Goal: Task Accomplishment & Management: Manage account settings

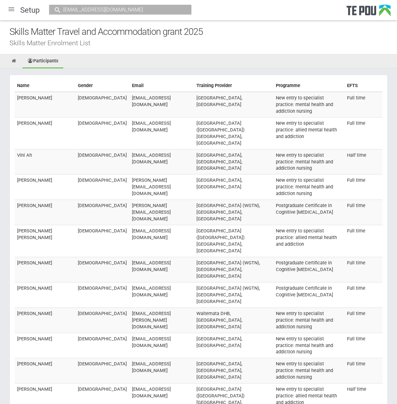
scroll to position [4455, 0]
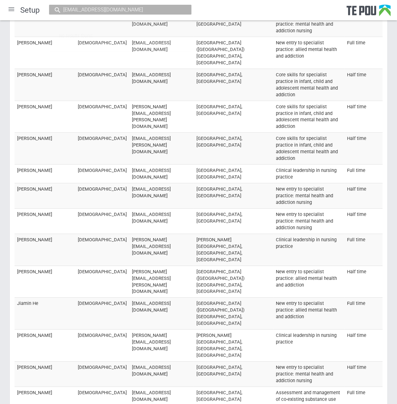
click at [143, 10] on input "nataliewalsh63@gmail.com" at bounding box center [116, 9] width 111 height 7
drag, startPoint x: 147, startPoint y: 9, endPoint x: 33, endPoint y: 3, distance: 114.7
click at [33, 3] on div "Setup nataliewalsh63@gmail.com No results found." at bounding box center [198, 10] width 397 height 20
click at [244, 8] on div "Setup nataliewalsh63@gmail.com No results found." at bounding box center [198, 10] width 397 height 20
click at [88, 9] on input "nataliewalsh63@gmail.com" at bounding box center [116, 9] width 111 height 7
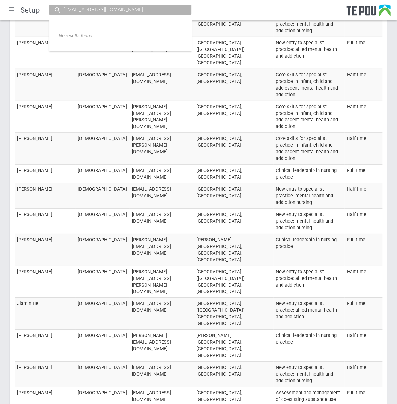
drag, startPoint x: 145, startPoint y: 8, endPoint x: -5, endPoint y: 3, distance: 149.8
paste input "corina.leyte@waikatodhb.health.nz"
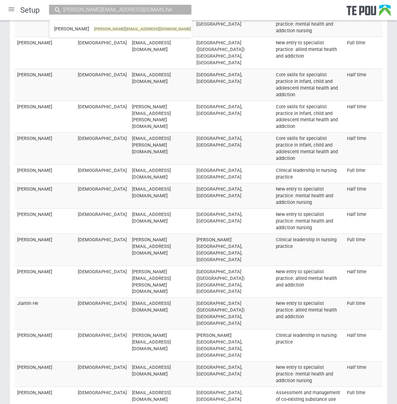
type input "corina.leyte@waikatodhb.health.nz"
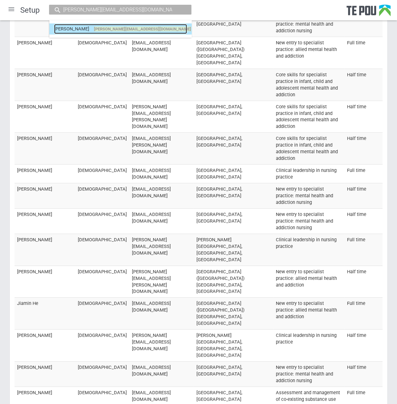
click at [120, 26] on link "Corina Leyte corina.leyte@waikatodhb.health.nz" at bounding box center [120, 29] width 133 height 10
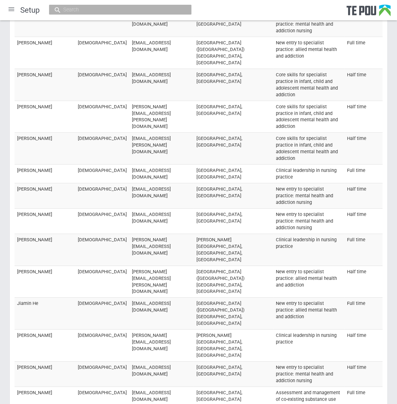
scroll to position [4455, 0]
click at [88, 8] on input "text" at bounding box center [116, 9] width 111 height 7
paste input "Balwinder Kaur <Balwinder.Kaur@hbdhb.govt.nz>"
drag, startPoint x: 97, startPoint y: 9, endPoint x: 291, endPoint y: 9, distance: 194.6
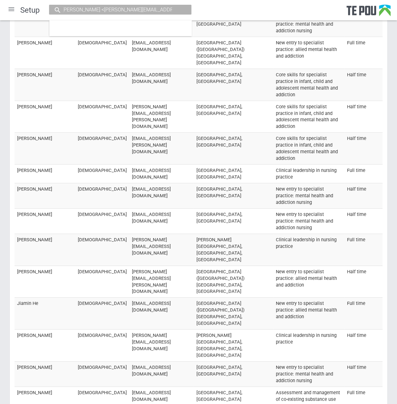
click at [291, 9] on div "Setup Balwinder Kaur <Balwinder.Kaur@hbdhb.govt.nz>" at bounding box center [198, 10] width 397 height 20
drag, startPoint x: 111, startPoint y: 12, endPoint x: 27, endPoint y: 6, distance: 83.7
click at [27, 6] on div "Setup Balwinder" at bounding box center [198, 10] width 397 height 20
type input "kui"
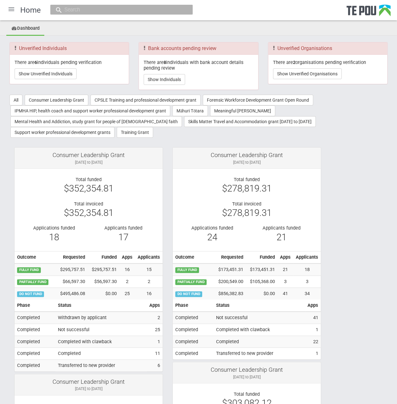
click at [90, 10] on input "text" at bounding box center [118, 9] width 111 height 7
paste input "Balwinder Kaur <Balwinder.Kaur@hbdhb.govt.nz>"
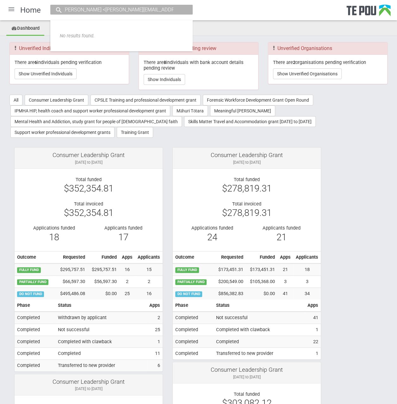
drag, startPoint x: 97, startPoint y: 10, endPoint x: 251, endPoint y: 26, distance: 154.6
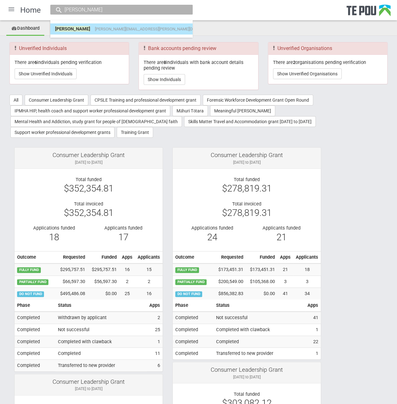
type input "[PERSON_NAME]"
click at [130, 28] on span "balwinder.kaur@hbdhb.govt.nz" at bounding box center [157, 29] width 125 height 5
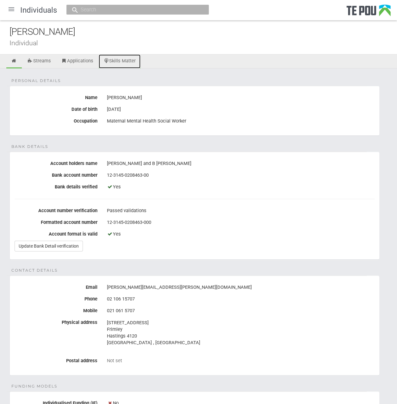
click at [128, 60] on link "Skills Matter" at bounding box center [120, 61] width 42 height 14
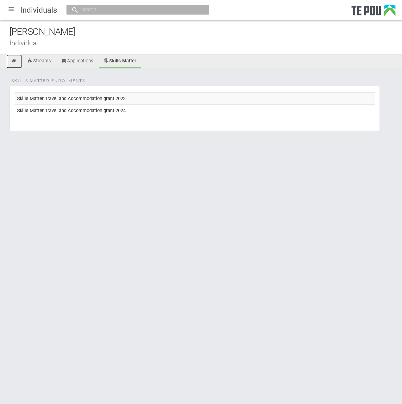
click at [13, 59] on icon at bounding box center [14, 61] width 6 height 5
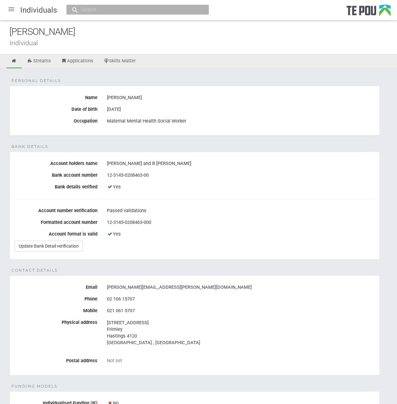
click at [12, 9] on div at bounding box center [11, 9] width 15 height 15
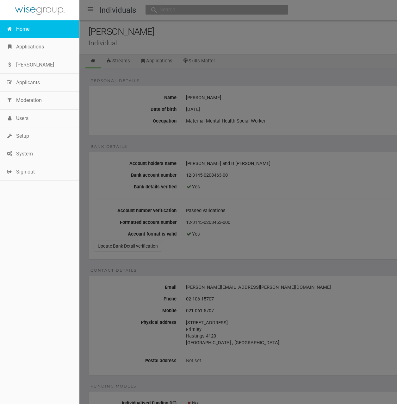
click at [16, 26] on link "Home" at bounding box center [39, 29] width 79 height 18
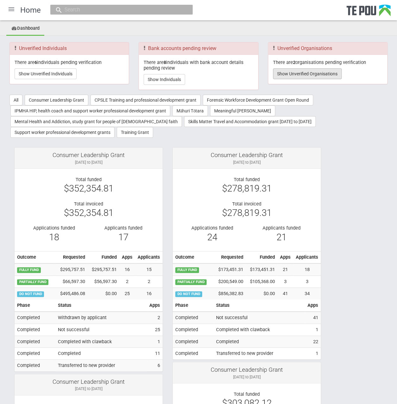
click at [299, 72] on button "Show Unverified Organisations" at bounding box center [307, 73] width 69 height 11
click at [282, 72] on button "Show Unverified Organisations" at bounding box center [307, 73] width 69 height 11
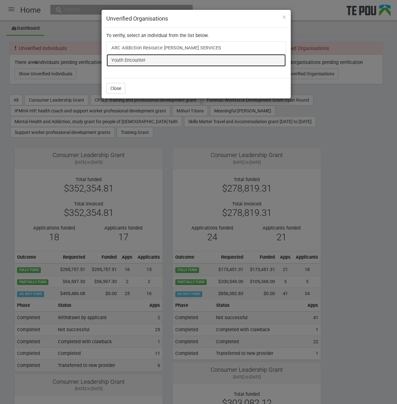
click at [132, 61] on link "Youth Encounter" at bounding box center [196, 60] width 180 height 13
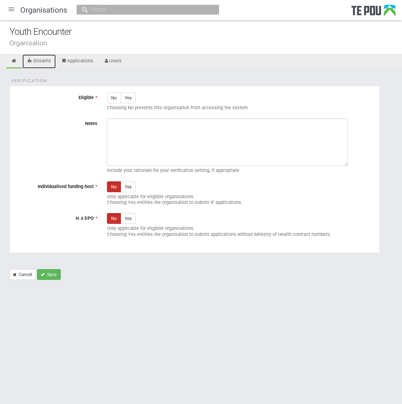
click at [35, 67] on link "Streams" at bounding box center [38, 61] width 33 height 14
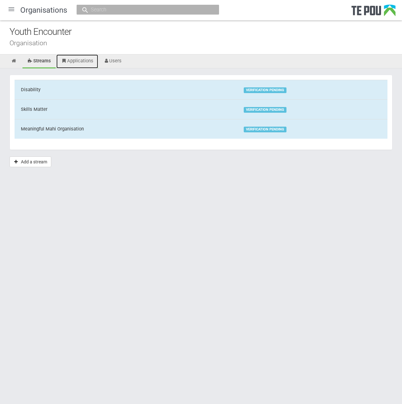
click at [87, 63] on link "Applications" at bounding box center [77, 61] width 42 height 14
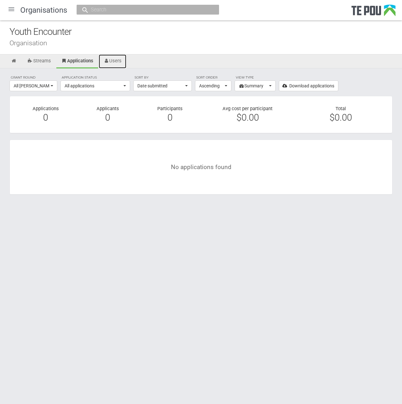
click at [107, 60] on icon at bounding box center [106, 61] width 6 height 5
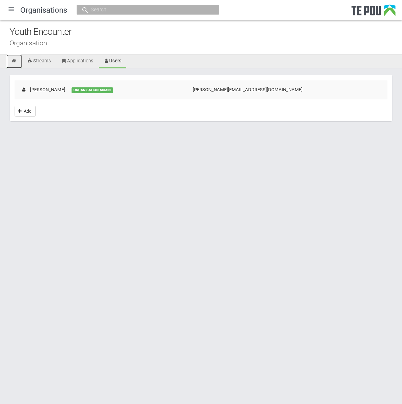
click at [16, 60] on icon at bounding box center [14, 61] width 6 height 5
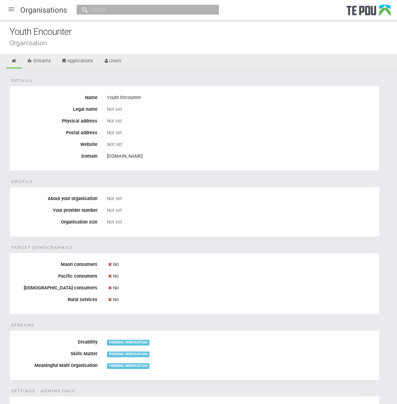
click at [174, 37] on div "Youth Encounter" at bounding box center [203, 32] width 388 height 14
click at [12, 62] on icon at bounding box center [14, 61] width 6 height 5
click at [45, 61] on link "Streams" at bounding box center [38, 61] width 33 height 14
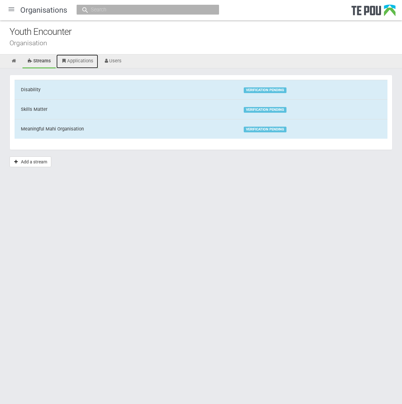
click at [80, 60] on link "Applications" at bounding box center [77, 61] width 42 height 14
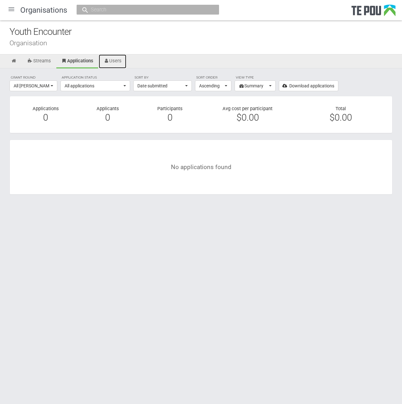
click at [115, 59] on link "Users" at bounding box center [113, 61] width 28 height 14
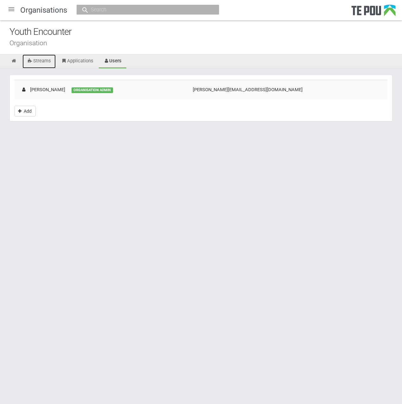
click at [48, 62] on link "Streams" at bounding box center [38, 61] width 33 height 14
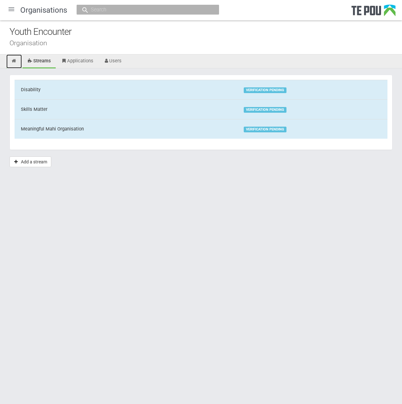
click at [14, 59] on icon at bounding box center [14, 61] width 6 height 5
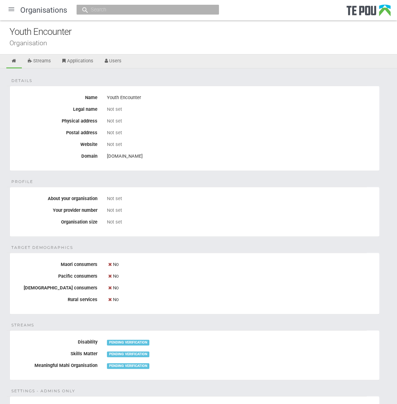
drag, startPoint x: 155, startPoint y: 158, endPoint x: 107, endPoint y: 156, distance: 47.8
click at [107, 156] on div "[DOMAIN_NAME]" at bounding box center [241, 156] width 268 height 11
copy div "[DOMAIN_NAME]"
click at [12, 11] on div at bounding box center [11, 9] width 15 height 15
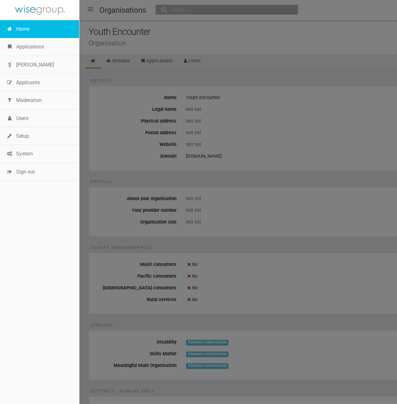
click at [23, 27] on link "Home" at bounding box center [39, 29] width 79 height 18
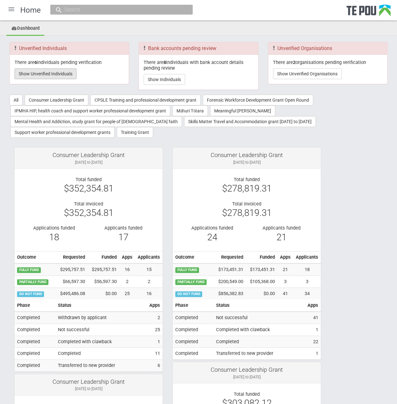
click at [42, 71] on button "Show Unverified Individuals" at bounding box center [46, 73] width 62 height 11
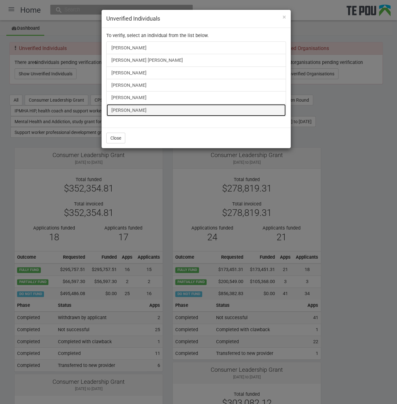
click at [128, 110] on link "[PERSON_NAME]" at bounding box center [196, 110] width 180 height 13
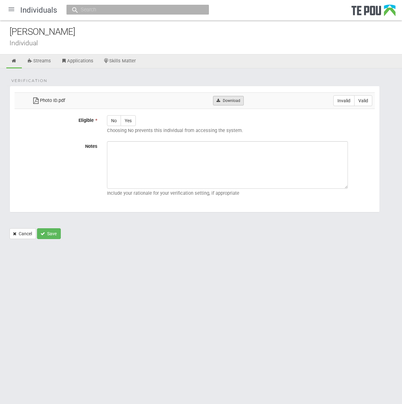
click at [236, 102] on link "Download" at bounding box center [228, 100] width 31 height 9
click at [363, 101] on label "Valid" at bounding box center [363, 100] width 18 height 11
radio input "true"
click at [128, 124] on label "Yes" at bounding box center [128, 120] width 15 height 11
radio input "true"
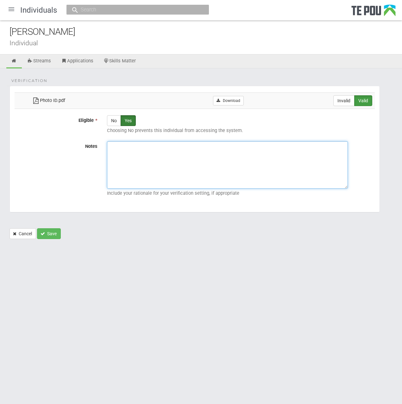
click at [181, 155] on textarea "Notes" at bounding box center [227, 164] width 241 height 47
paste textarea "Verified by Melody @ 25/9/2025"
type textarea "Verified by Melody @ 25/9/2025"
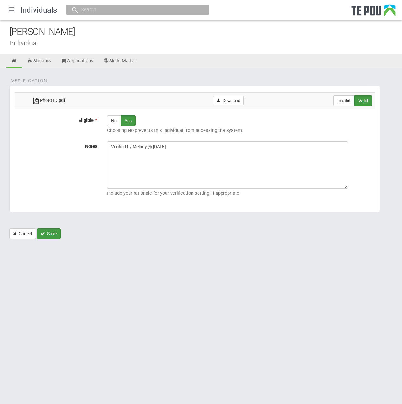
click at [54, 230] on button "Save" at bounding box center [49, 233] width 24 height 11
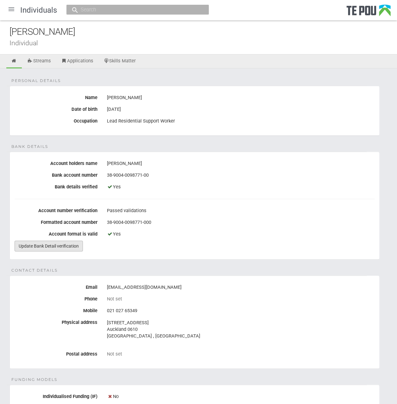
click at [66, 249] on link "Update Bank Detail verification" at bounding box center [49, 245] width 68 height 11
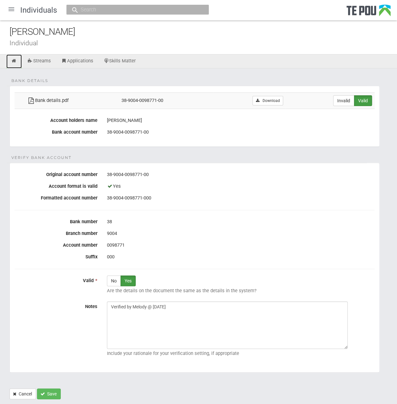
click at [15, 61] on icon at bounding box center [14, 61] width 6 height 5
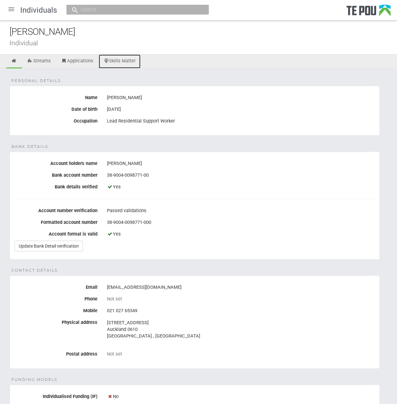
click at [130, 61] on link "Skills Matter" at bounding box center [120, 61] width 42 height 14
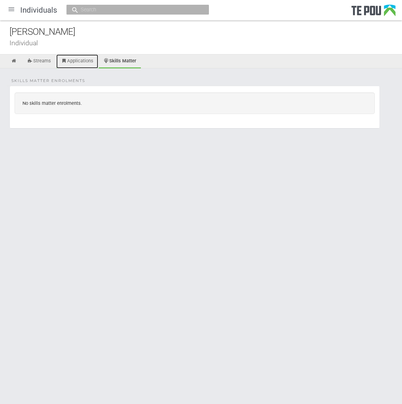
click at [82, 62] on link "Applications" at bounding box center [77, 61] width 42 height 14
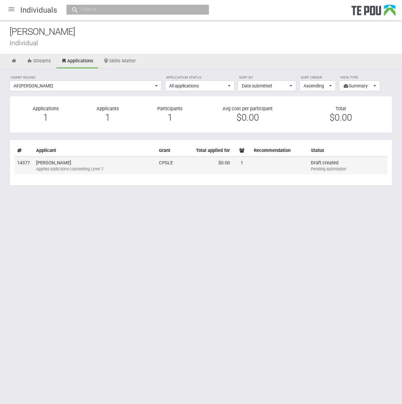
click at [100, 167] on div "Applied addictions counselling Level 7" at bounding box center [95, 169] width 118 height 6
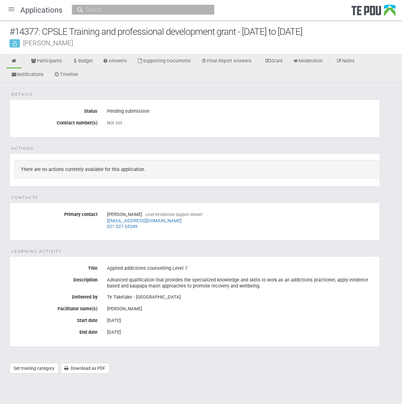
click at [14, 9] on div at bounding box center [11, 9] width 15 height 15
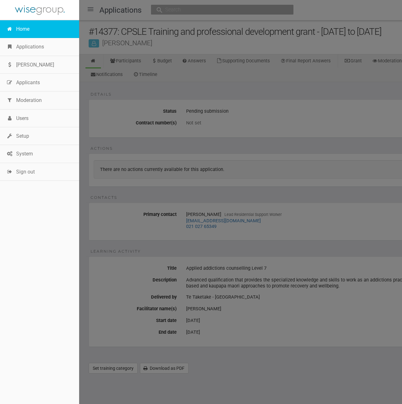
click at [28, 28] on link "Home" at bounding box center [39, 29] width 79 height 18
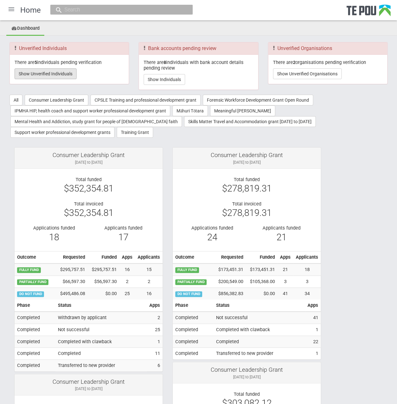
click at [45, 71] on button "Show Unverified Individuals" at bounding box center [46, 73] width 62 height 11
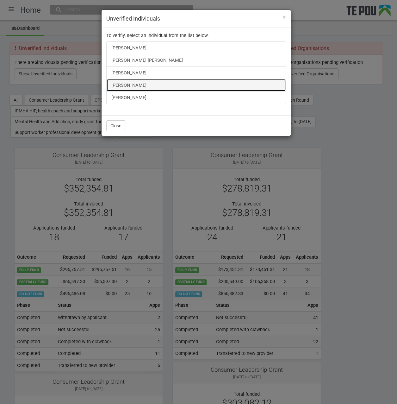
click at [143, 83] on link "[PERSON_NAME]" at bounding box center [196, 85] width 180 height 13
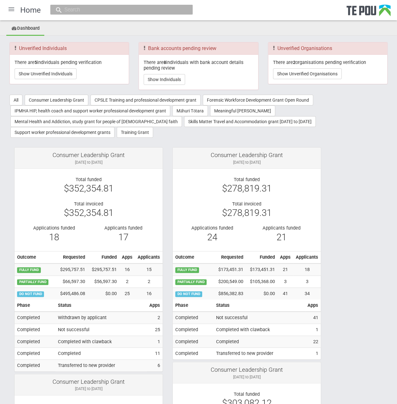
click at [72, 80] on div "There are 5 individuals pending verification Show Unverified Individuals" at bounding box center [69, 69] width 119 height 29
click at [66, 75] on button "Show Unverified Individuals" at bounding box center [46, 73] width 62 height 11
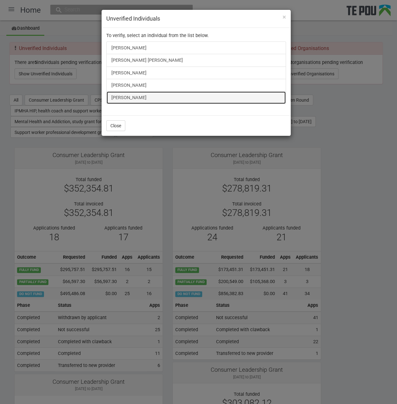
click at [122, 96] on link "[PERSON_NAME]" at bounding box center [196, 97] width 180 height 13
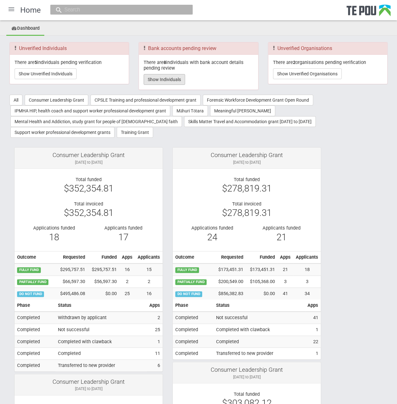
click at [167, 79] on button "Show Individuals" at bounding box center [164, 79] width 41 height 11
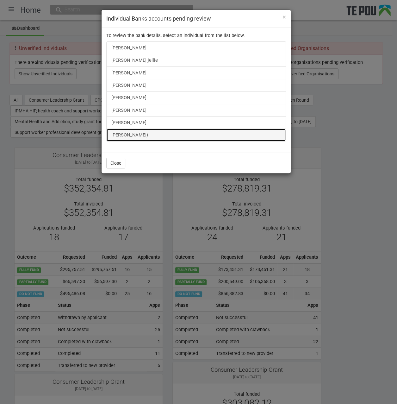
click at [153, 133] on link "[PERSON_NAME])" at bounding box center [196, 134] width 180 height 13
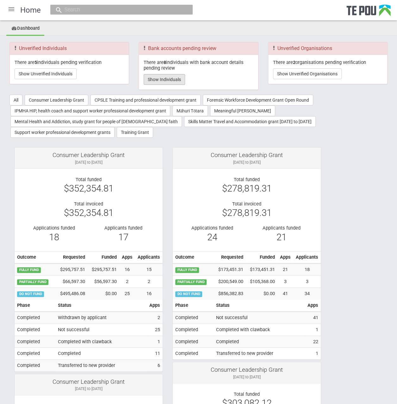
click at [158, 79] on button "Show Individuals" at bounding box center [164, 79] width 41 height 11
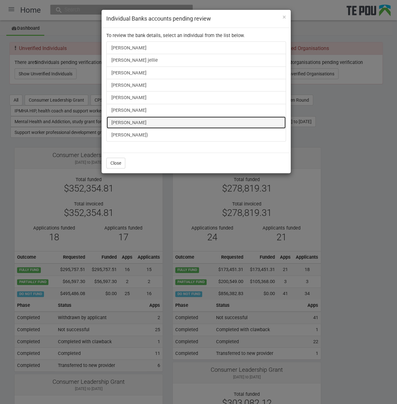
click at [132, 122] on link "[PERSON_NAME]" at bounding box center [196, 122] width 180 height 13
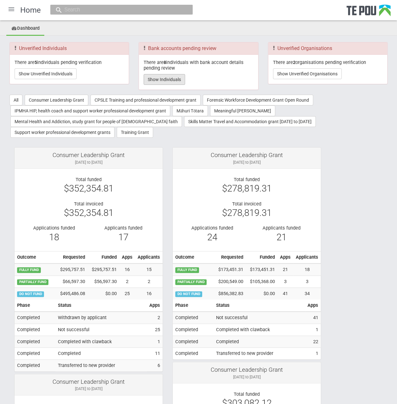
click at [161, 76] on button "Show Individuals" at bounding box center [164, 79] width 41 height 11
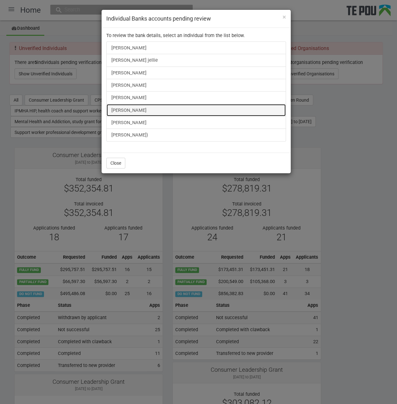
click at [127, 107] on link "Bella Pullon" at bounding box center [196, 110] width 180 height 13
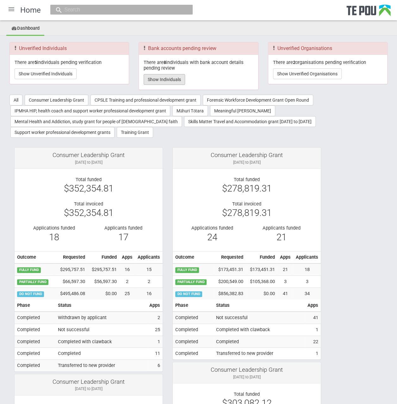
click at [177, 77] on button "Show Individuals" at bounding box center [164, 79] width 41 height 11
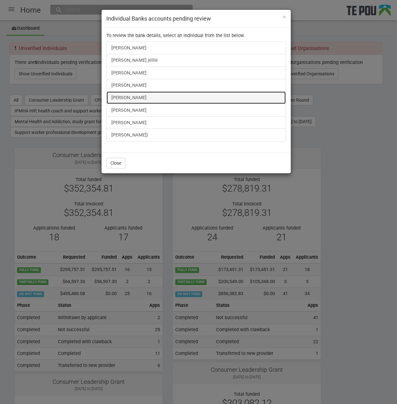
click at [140, 98] on link "Taratoa Smith" at bounding box center [196, 97] width 180 height 13
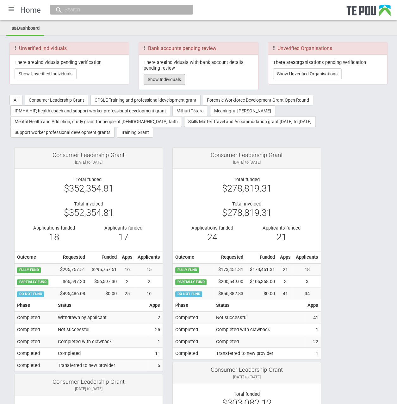
click at [159, 78] on button "Show Individuals" at bounding box center [164, 79] width 41 height 11
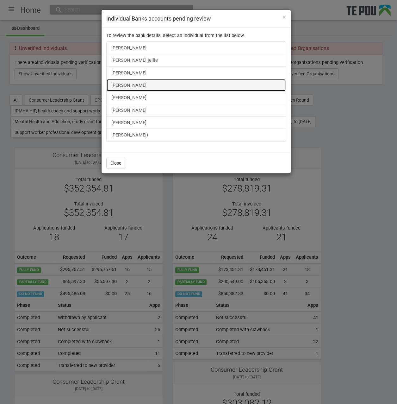
click at [125, 82] on link "Fran Mackay" at bounding box center [196, 85] width 180 height 13
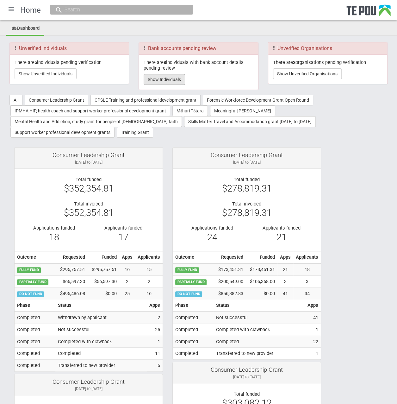
click at [173, 78] on button "Show Individuals" at bounding box center [164, 79] width 41 height 11
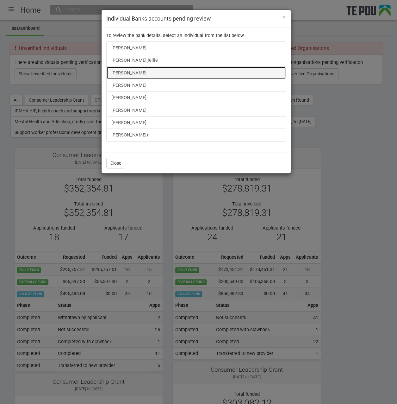
click at [144, 73] on link "[PERSON_NAME]" at bounding box center [196, 72] width 180 height 13
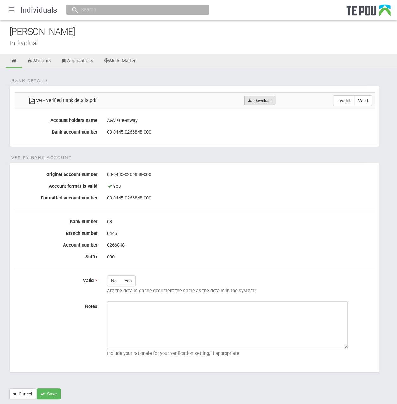
click at [251, 99] on icon at bounding box center [249, 101] width 5 height 4
click at [366, 105] on label "Valid" at bounding box center [363, 100] width 18 height 11
radio input "true"
click at [130, 281] on label "Yes" at bounding box center [128, 280] width 15 height 11
radio input "true"
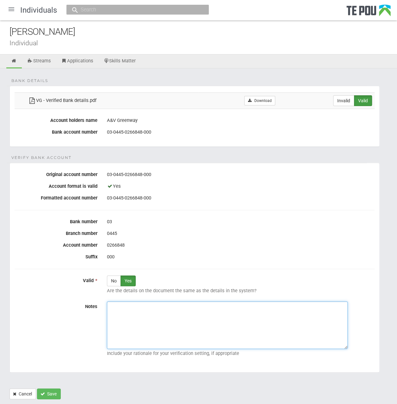
click at [161, 326] on textarea "Notes" at bounding box center [227, 324] width 241 height 47
paste textarea "Verified by Melody @ 25/9/2025"
type textarea "Verified by Melody @ 25/9/2025"
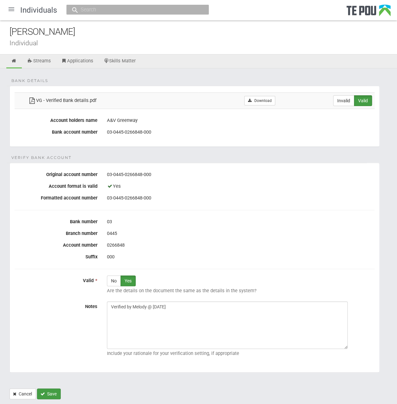
click at [50, 395] on button "Save" at bounding box center [49, 393] width 24 height 11
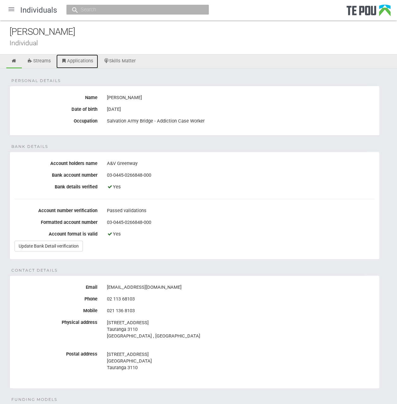
click at [78, 58] on link "Applications" at bounding box center [77, 61] width 42 height 14
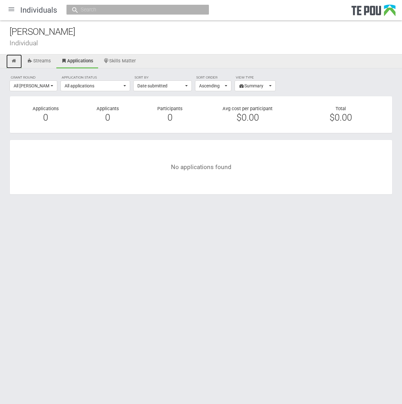
click at [18, 60] on link at bounding box center [14, 61] width 16 height 14
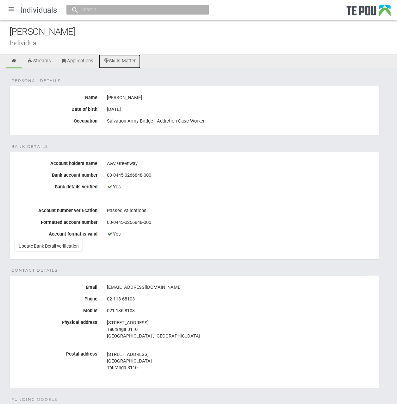
click at [122, 60] on link "Skills Matter" at bounding box center [120, 61] width 42 height 14
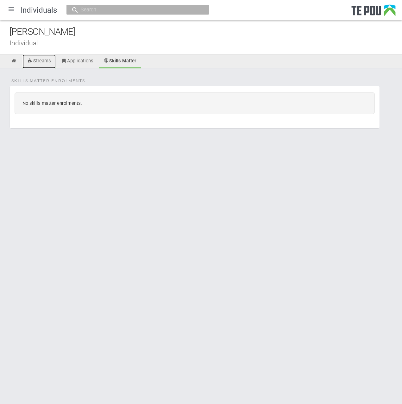
click at [53, 60] on link "Streams" at bounding box center [38, 61] width 33 height 14
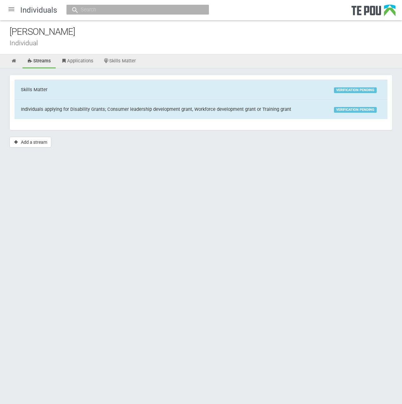
click at [11, 9] on div at bounding box center [11, 9] width 15 height 15
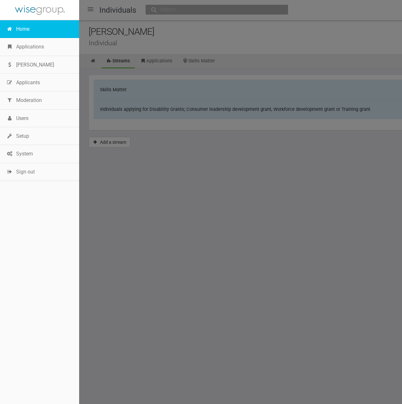
click at [19, 38] on link "Home" at bounding box center [39, 29] width 79 height 18
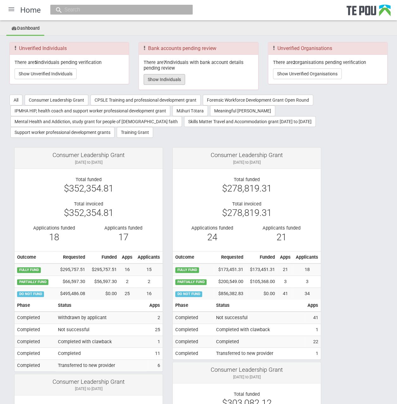
click at [171, 79] on button "Show Individuals" at bounding box center [164, 79] width 41 height 11
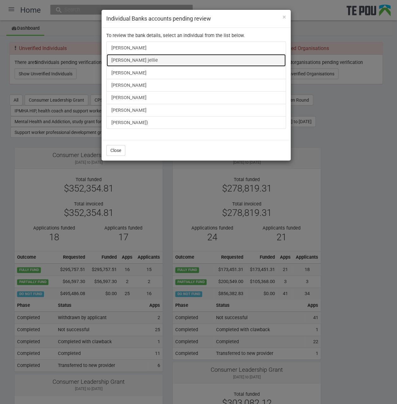
click at [149, 62] on link "[PERSON_NAME] jellie" at bounding box center [196, 60] width 180 height 13
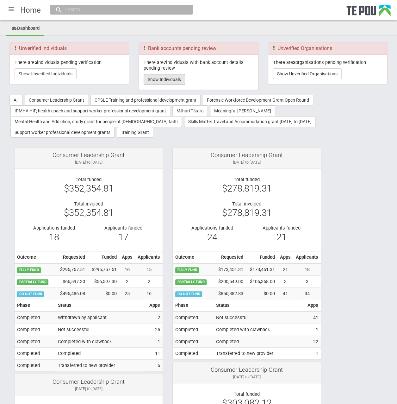
click at [173, 79] on button "Show Individuals" at bounding box center [164, 79] width 41 height 11
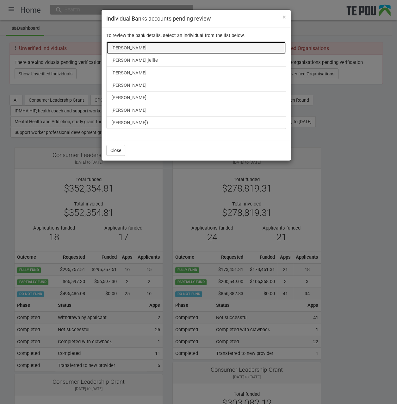
click at [141, 50] on link "Swastika Chand" at bounding box center [196, 47] width 180 height 13
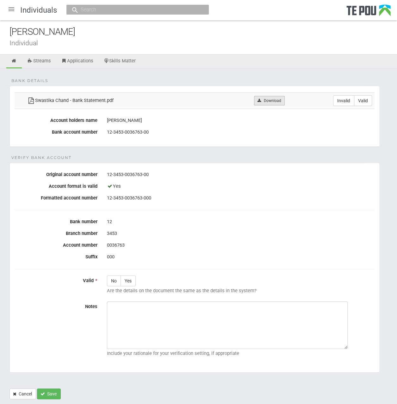
click at [283, 98] on link "Download" at bounding box center [269, 100] width 31 height 9
click at [274, 101] on link "Download" at bounding box center [269, 100] width 31 height 9
click at [368, 98] on label "Valid" at bounding box center [363, 100] width 18 height 11
radio input "true"
click at [128, 279] on label "Yes" at bounding box center [128, 280] width 15 height 11
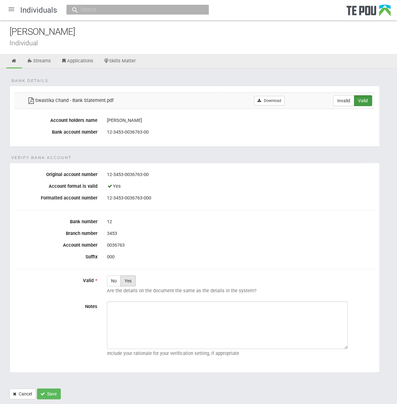
radio input "true"
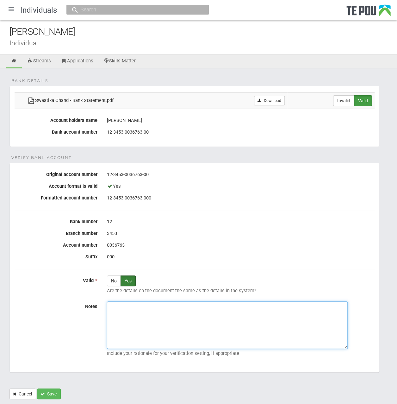
click at [159, 304] on textarea "Notes" at bounding box center [227, 324] width 241 height 47
paste textarea "Verified by Melody @ [DATE]"
type textarea "Verified by Melody @ 25/9/2025"
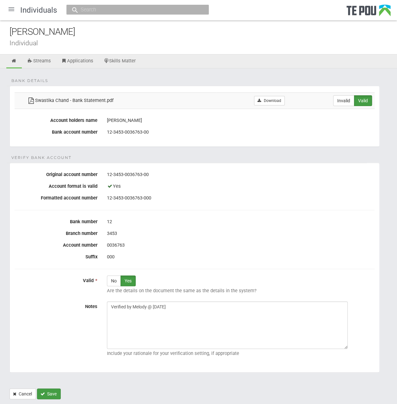
click at [53, 388] on button "Save" at bounding box center [49, 393] width 24 height 11
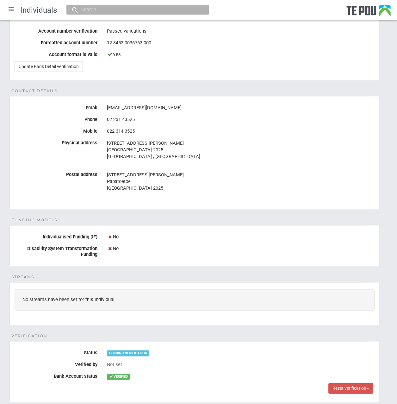
scroll to position [224, 0]
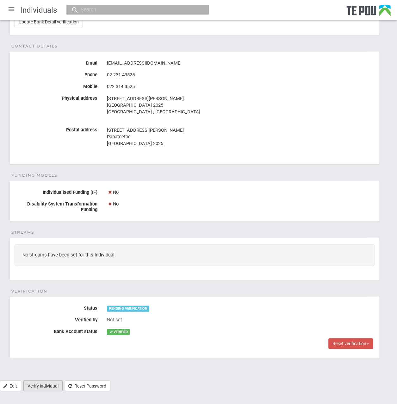
click at [30, 383] on link "Verify individual" at bounding box center [42, 385] width 39 height 11
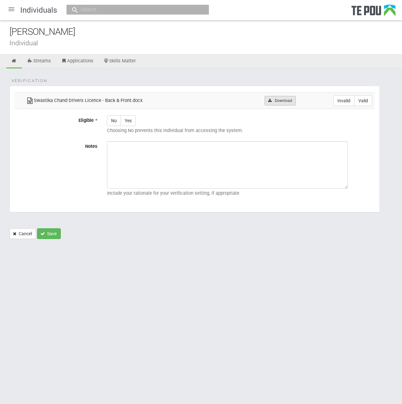
click at [289, 98] on link "Download" at bounding box center [280, 100] width 31 height 9
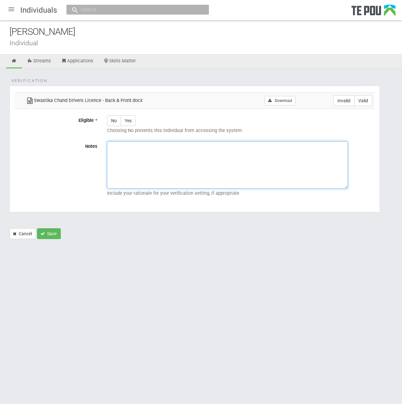
click at [199, 162] on textarea "Notes" at bounding box center [227, 164] width 241 height 47
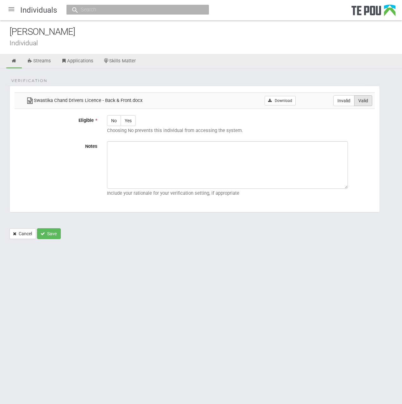
click at [359, 98] on label "Valid" at bounding box center [363, 100] width 18 height 11
radio input "true"
click at [126, 121] on label "Yes" at bounding box center [128, 120] width 15 height 11
radio input "true"
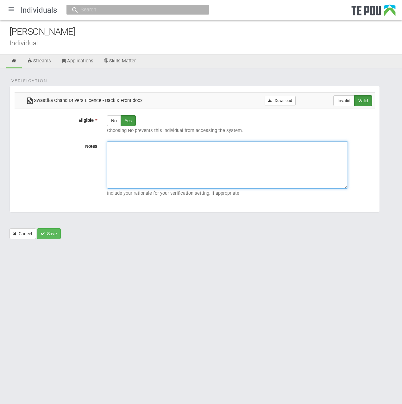
paste textarea "Verified by Melody @ 25/9/2025"
type textarea "Verified by Melody @ 25/9/2025"
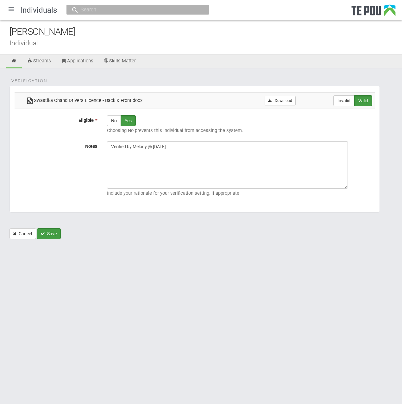
click at [47, 235] on button "Save" at bounding box center [49, 233] width 24 height 11
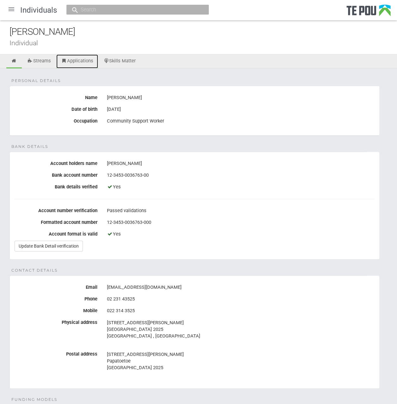
click at [77, 61] on link "Applications" at bounding box center [77, 61] width 42 height 14
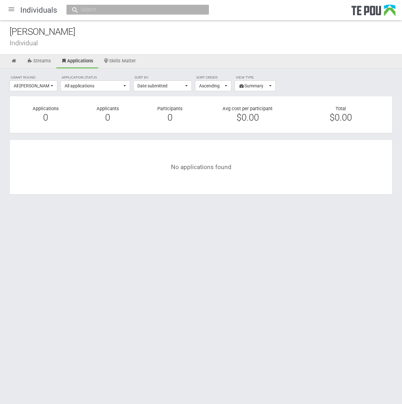
click at [16, 9] on div at bounding box center [11, 9] width 15 height 15
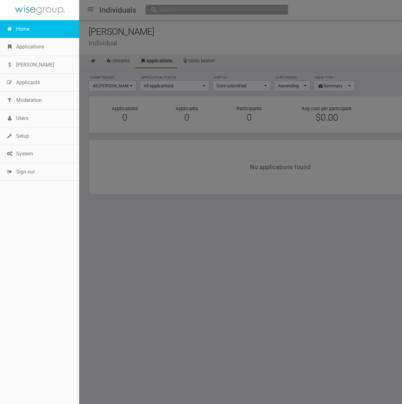
click at [27, 24] on link "Home" at bounding box center [39, 29] width 79 height 18
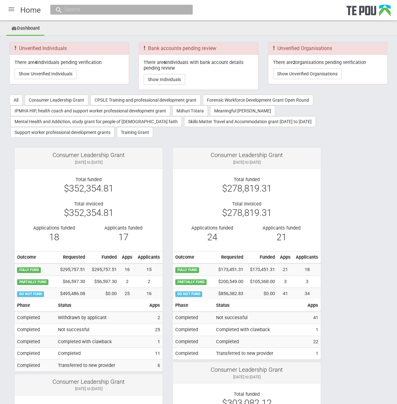
click at [61, 76] on button "Show Unverified Individuals" at bounding box center [46, 73] width 62 height 11
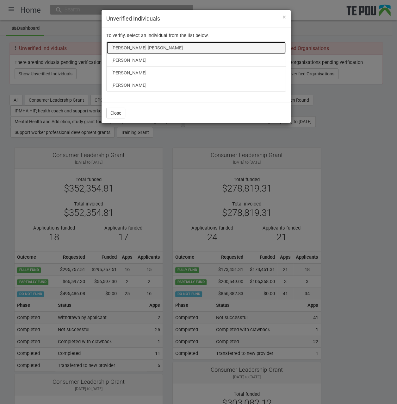
click at [139, 44] on link "[PERSON_NAME] [PERSON_NAME]" at bounding box center [196, 47] width 180 height 13
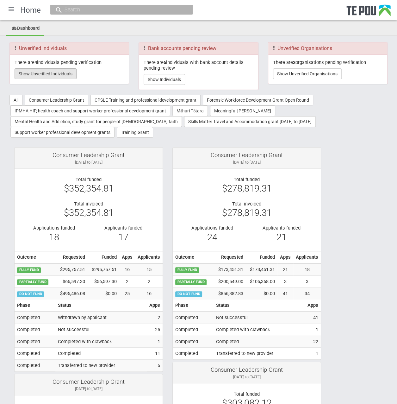
click at [61, 74] on button "Show Unverified Individuals" at bounding box center [46, 73] width 62 height 11
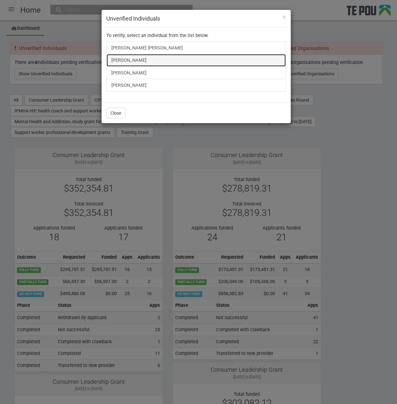
click at [126, 62] on link "[PERSON_NAME]" at bounding box center [196, 60] width 180 height 13
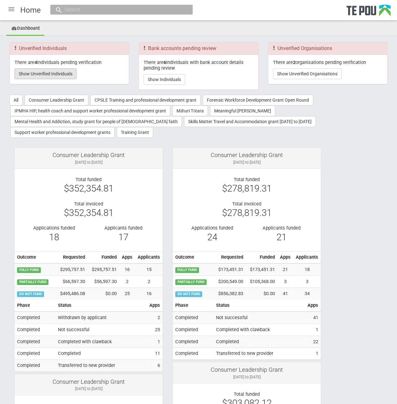
click at [51, 73] on button "Show Unverified Individuals" at bounding box center [46, 73] width 62 height 11
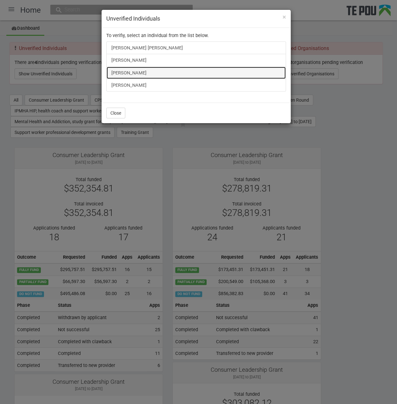
click at [123, 70] on link "[PERSON_NAME]" at bounding box center [196, 72] width 180 height 13
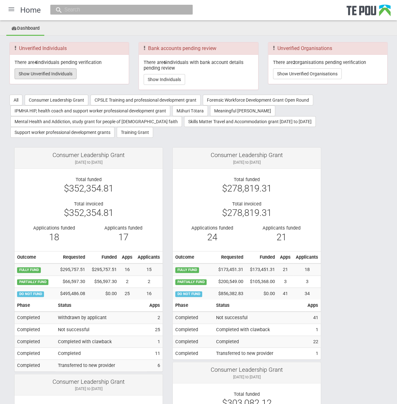
click at [50, 71] on button "Show Unverified Individuals" at bounding box center [46, 73] width 62 height 11
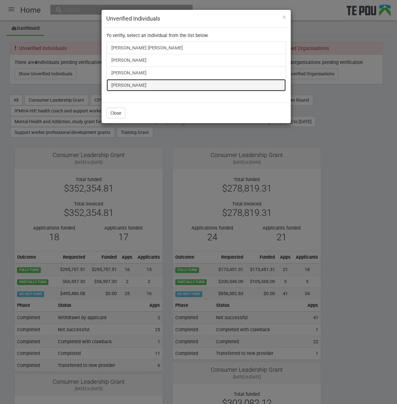
click at [124, 85] on link "[PERSON_NAME]" at bounding box center [196, 85] width 180 height 13
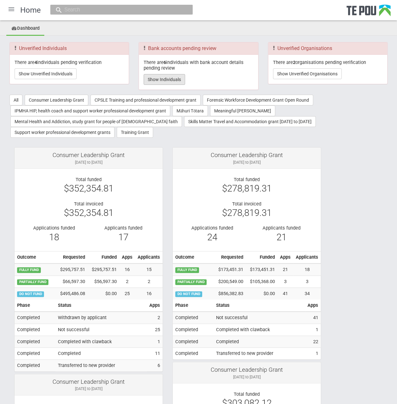
click at [167, 79] on button "Show Individuals" at bounding box center [164, 79] width 41 height 11
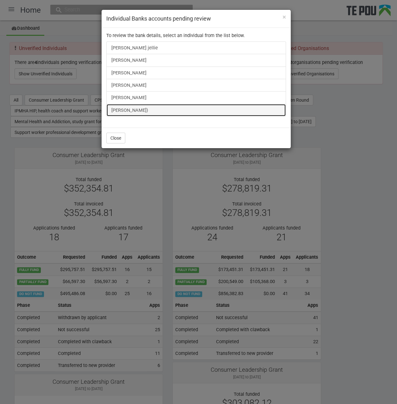
click at [132, 108] on link "Alisha Tamepo-Pehi)" at bounding box center [196, 110] width 180 height 13
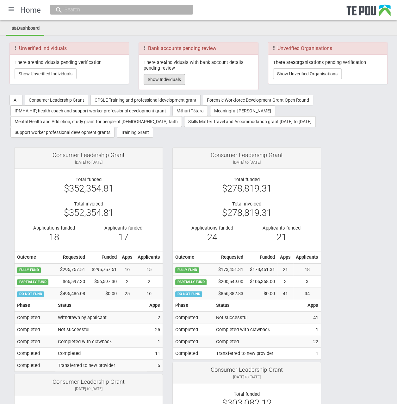
click at [152, 76] on button "Show Individuals" at bounding box center [164, 79] width 41 height 11
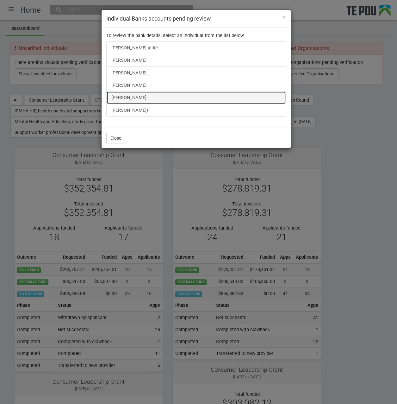
click at [122, 93] on link "[PERSON_NAME]" at bounding box center [196, 97] width 180 height 13
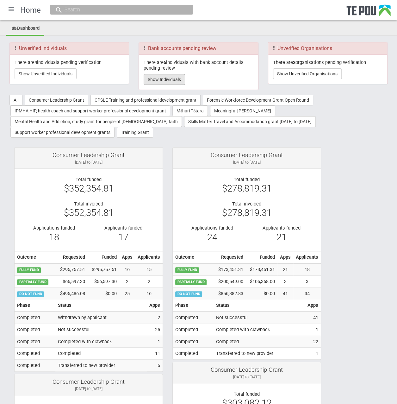
click at [155, 78] on button "Show Individuals" at bounding box center [164, 79] width 41 height 11
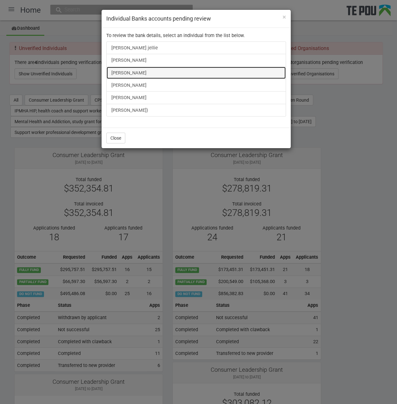
click at [134, 70] on link "[PERSON_NAME]" at bounding box center [196, 72] width 180 height 13
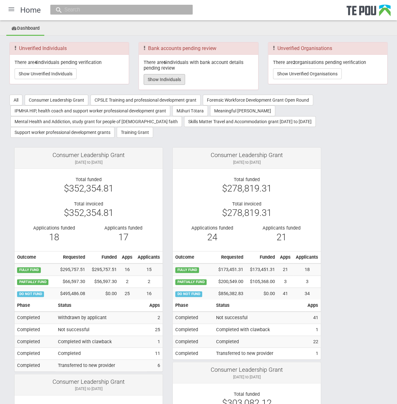
click at [170, 80] on button "Show Individuals" at bounding box center [164, 79] width 41 height 11
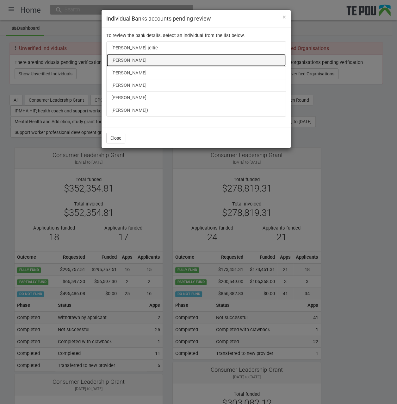
click at [130, 60] on link "[PERSON_NAME]" at bounding box center [196, 60] width 180 height 13
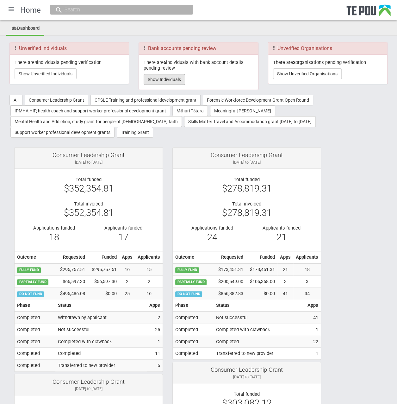
click at [173, 80] on button "Show Individuals" at bounding box center [164, 79] width 41 height 11
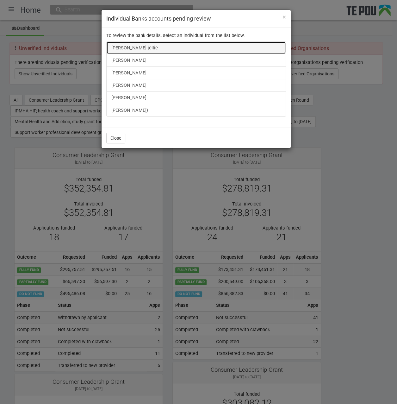
click at [153, 48] on link "[PERSON_NAME] jellie" at bounding box center [196, 47] width 180 height 13
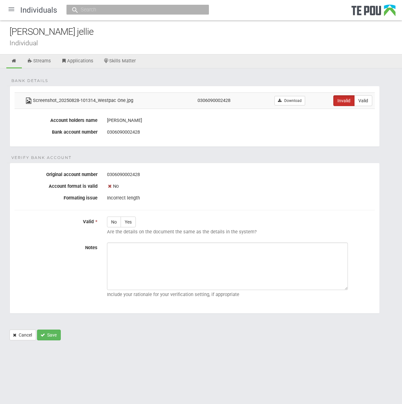
click at [182, 48] on div "[PERSON_NAME] jellie Individual" at bounding box center [201, 37] width 402 height 34
click at [181, 63] on ul "Streams Applications Skills Matter" at bounding box center [201, 61] width 402 height 14
click at [8, 8] on div at bounding box center [11, 9] width 15 height 15
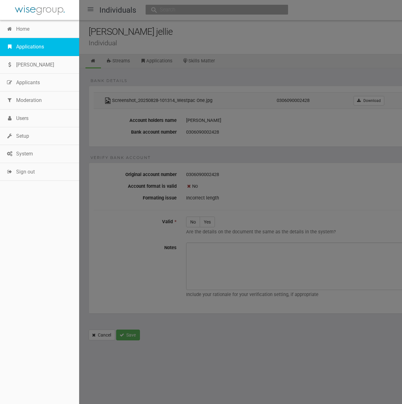
click at [34, 42] on link "Applications" at bounding box center [39, 47] width 79 height 18
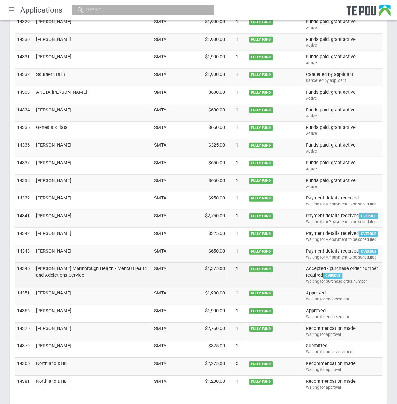
scroll to position [1930, 0]
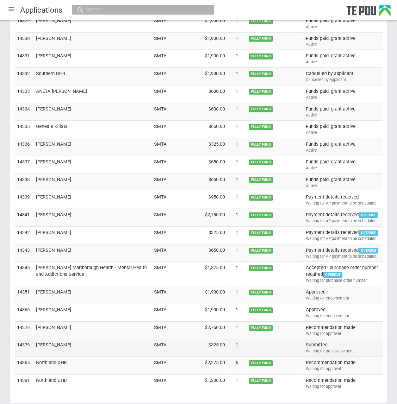
click at [363, 339] on td "Submitted Waiting for pre-assessment" at bounding box center [342, 348] width 79 height 18
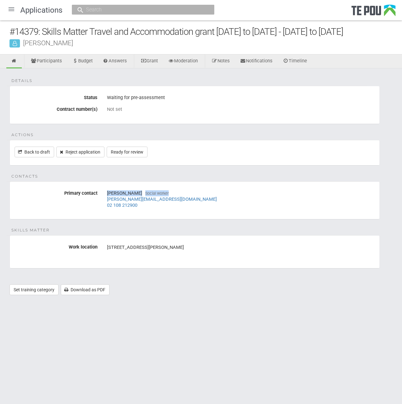
drag, startPoint x: 191, startPoint y: 195, endPoint x: 97, endPoint y: 195, distance: 94.6
click at [97, 195] on div "Primary contact Corina Leyte Social worker corina.leyte@waikatodhb.health.nz 02…" at bounding box center [195, 199] width 370 height 22
click at [244, 216] on fieldset "Contacts Primary contact Corina Leyte Social worker corina.leyte@waikatodhb.hea…" at bounding box center [194, 200] width 370 height 38
drag, startPoint x: 195, startPoint y: 201, endPoint x: 106, endPoint y: 202, distance: 89.6
click at [106, 202] on div "Corina Leyte Social worker corina.leyte@waikatodhb.health.nz 02 108 212900 Clic…" at bounding box center [240, 199] width 277 height 22
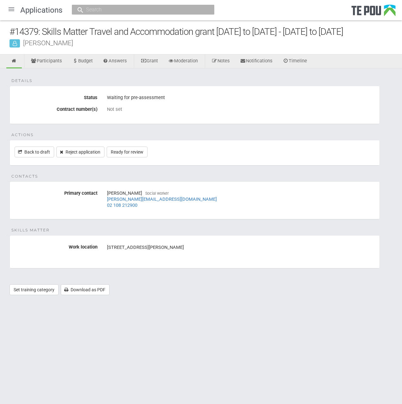
click at [183, 216] on fieldset "Contacts Primary contact Corina Leyte Social worker corina.leyte@waikatodhb.hea…" at bounding box center [194, 200] width 370 height 38
click at [181, 196] on div "Corina Leyte Social worker corina.leyte@waikatodhb.health.nz 02 108 212900" at bounding box center [241, 199] width 268 height 22
drag, startPoint x: 179, startPoint y: 197, endPoint x: 103, endPoint y: 197, distance: 76.6
click at [103, 197] on div "Corina Leyte Social worker corina.leyte@waikatodhb.health.nz 02 108 212900" at bounding box center [240, 199] width 277 height 22
copy link "corina.leyte@waikatodhb.health.nz"
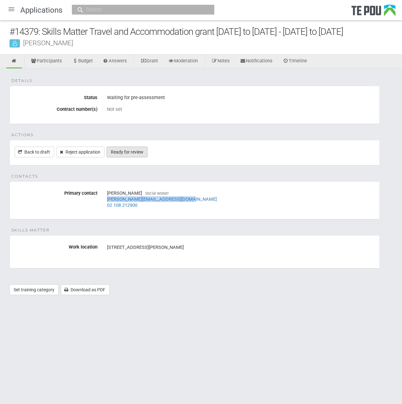
click at [130, 151] on link "Ready for review" at bounding box center [127, 152] width 41 height 11
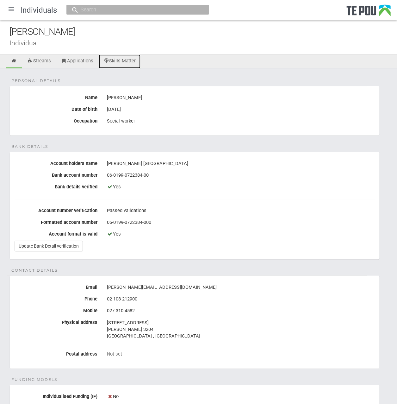
click at [124, 59] on link "Skills Matter" at bounding box center [120, 61] width 42 height 14
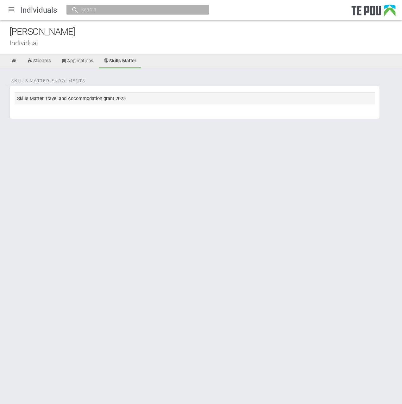
click at [116, 100] on td "Skills Matter Travel and Accommodation grant 2025" at bounding box center [195, 98] width 360 height 12
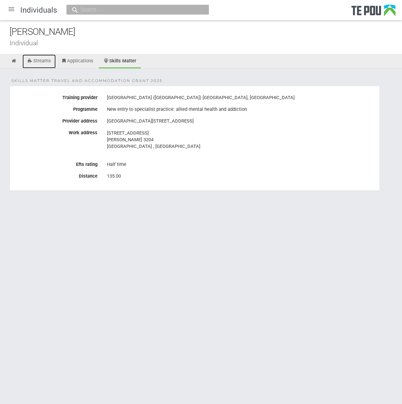
click at [39, 61] on link "Streams" at bounding box center [38, 61] width 33 height 14
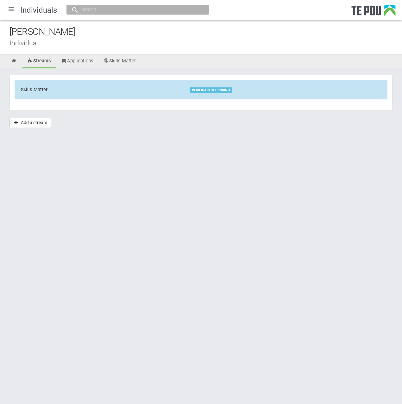
click at [110, 90] on td "Skills Matter" at bounding box center [99, 89] width 169 height 19
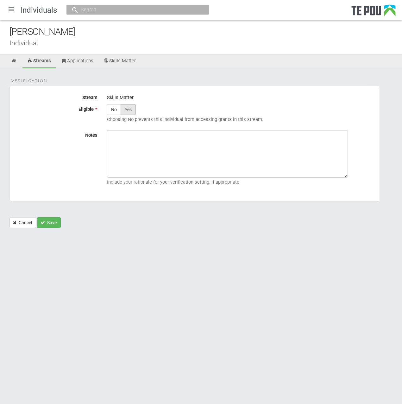
click at [130, 112] on label "Yes" at bounding box center [128, 109] width 15 height 11
radio input "true"
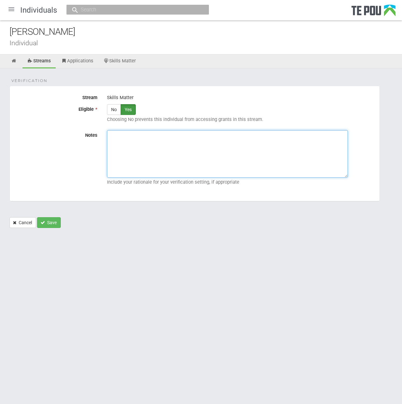
click at [136, 137] on textarea "Notes" at bounding box center [227, 153] width 241 height 47
click at [237, 153] on textarea "Notes" at bounding box center [227, 153] width 241 height 47
paste textarea "Verified by Melody @ [DATE]"
type textarea "Verified by Melody @ [DATE]"
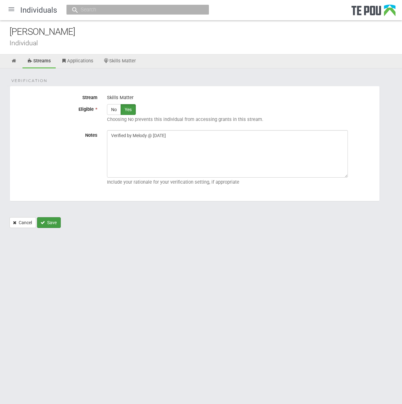
click at [51, 222] on button "Save" at bounding box center [49, 222] width 24 height 11
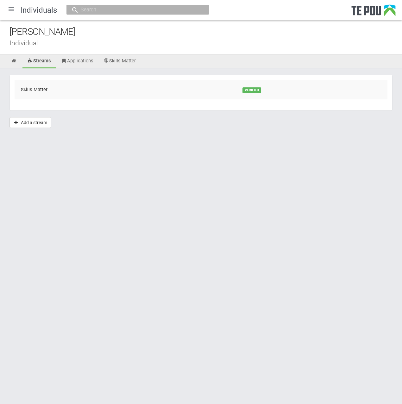
click at [104, 47] on div "[PERSON_NAME] Individual" at bounding box center [201, 37] width 402 height 34
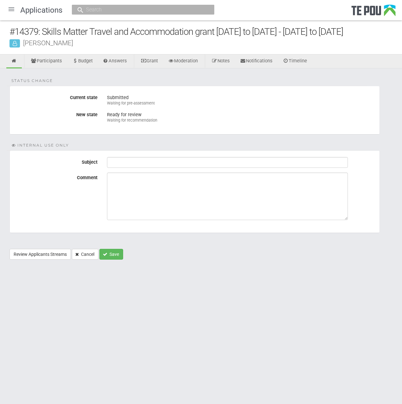
click at [110, 248] on form "Status change Current state Submitted Waiting for pre-assessment New state Read…" at bounding box center [200, 173] width 383 height 174
click at [112, 253] on button "Save" at bounding box center [111, 254] width 24 height 11
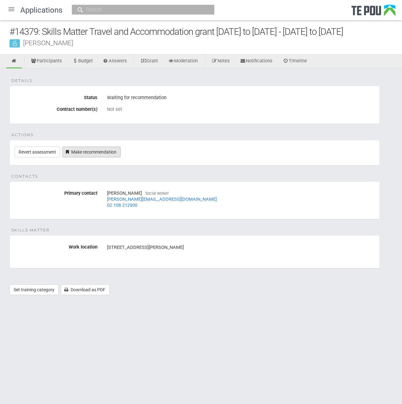
click at [97, 148] on link "Make recommendation" at bounding box center [91, 152] width 58 height 11
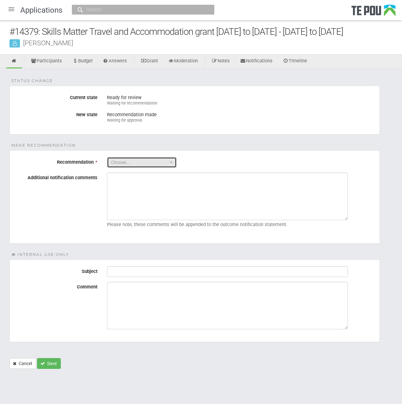
click at [141, 165] on button "Choose..." at bounding box center [142, 162] width 70 height 11
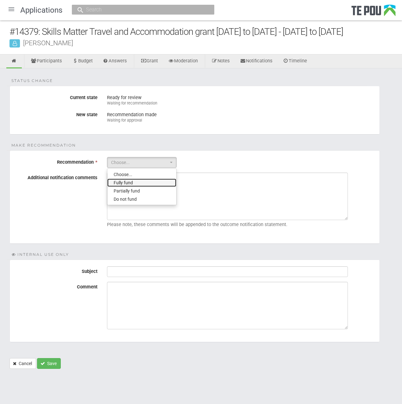
click at [142, 184] on link "Fully fund" at bounding box center [141, 182] width 69 height 8
select select "0"
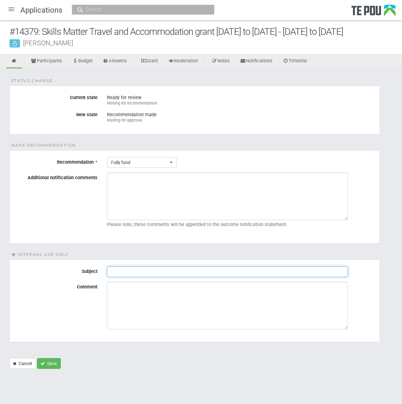
click at [190, 272] on input "Subject" at bounding box center [227, 271] width 241 height 11
type input "Pre-Assessment Notes"
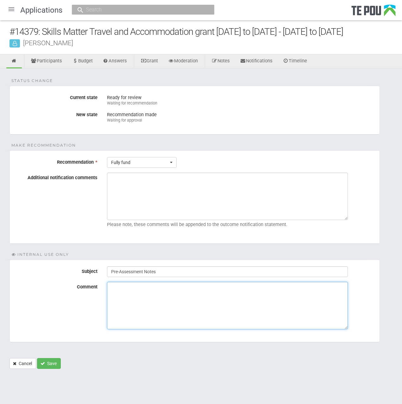
click at [152, 298] on textarea "Comment" at bounding box center [227, 305] width 241 height 47
click at [220, 332] on fieldset "Internal use only Subject Pre-Assessment Notes Comment" at bounding box center [194, 300] width 370 height 83
click at [210, 312] on textarea "Comment" at bounding box center [227, 305] width 241 height 47
paste textarea "Applicant is included on the enrolment list, part time"
type textarea "Applicant is included on the enrolment list, part time"
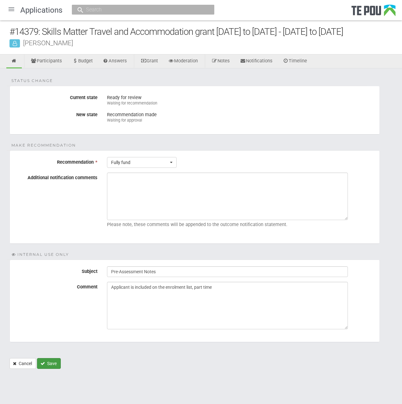
click at [57, 365] on button "Save" at bounding box center [49, 363] width 24 height 11
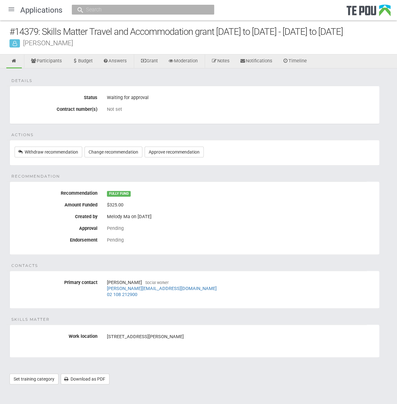
click at [6, 4] on div at bounding box center [11, 9] width 15 height 15
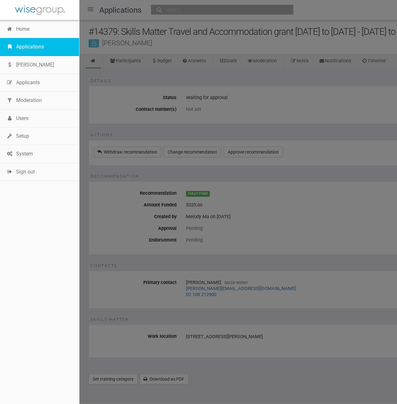
click at [27, 40] on link "Applications" at bounding box center [39, 47] width 79 height 18
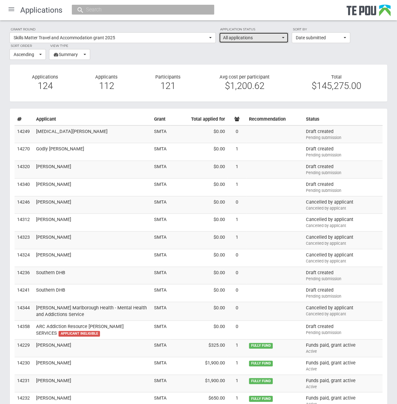
click at [274, 36] on span "All applications" at bounding box center [251, 37] width 57 height 6
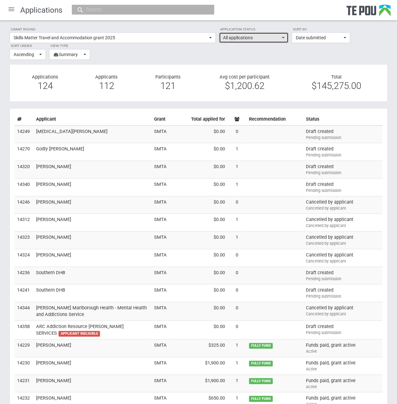
click at [263, 35] on span "All applications" at bounding box center [251, 37] width 57 height 6
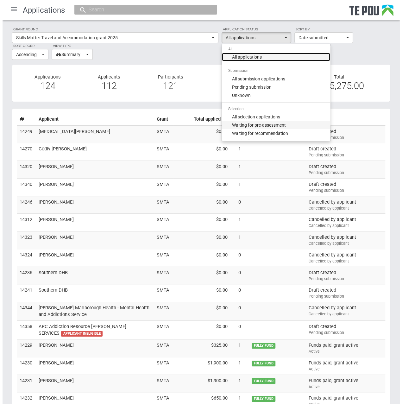
scroll to position [32, 0]
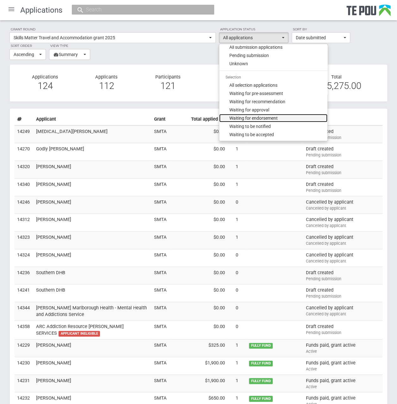
click at [287, 118] on link "Waiting for endorsement" at bounding box center [273, 118] width 108 height 8
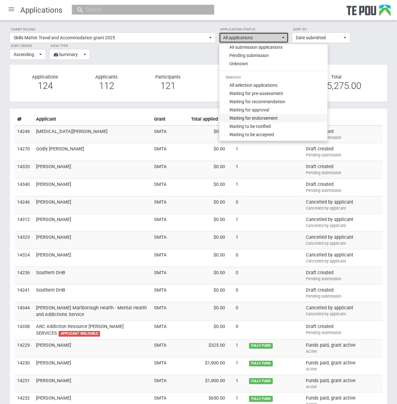
select select "130"
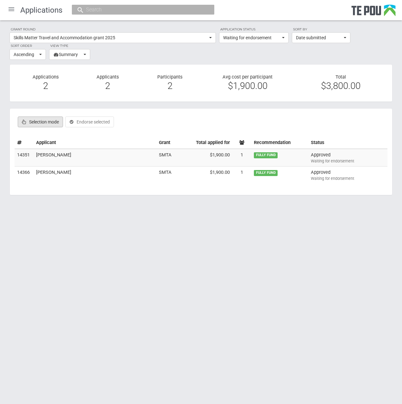
click at [42, 122] on label "Selection mode" at bounding box center [40, 121] width 45 height 11
checkbox input "true"
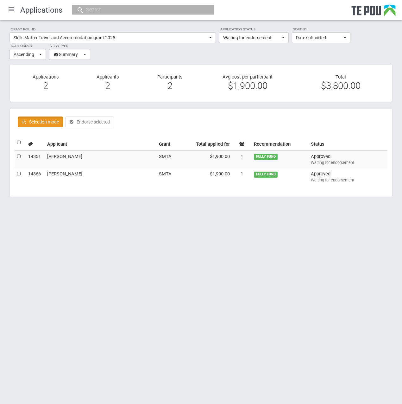
click at [20, 141] on label at bounding box center [19, 142] width 4 height 7
click at [17, 139] on input "checkbox" at bounding box center [17, 139] width 0 height 0
checkbox input "true"
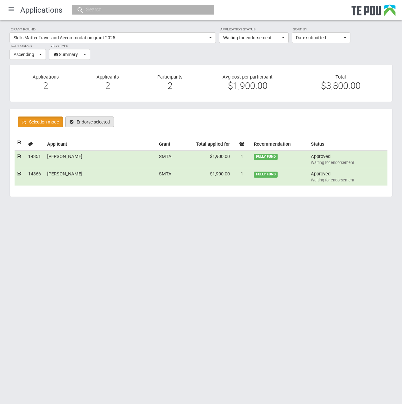
click at [100, 124] on button "Endorse selected" at bounding box center [89, 121] width 49 height 11
click at [9, 6] on div at bounding box center [11, 9] width 15 height 15
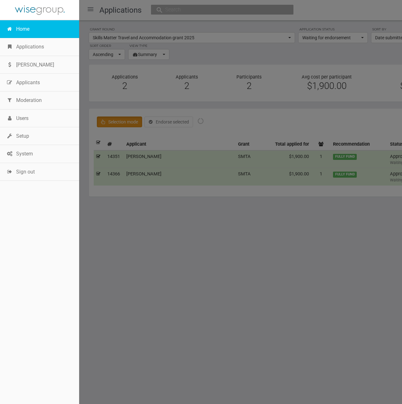
click at [20, 32] on link "Home" at bounding box center [39, 29] width 79 height 18
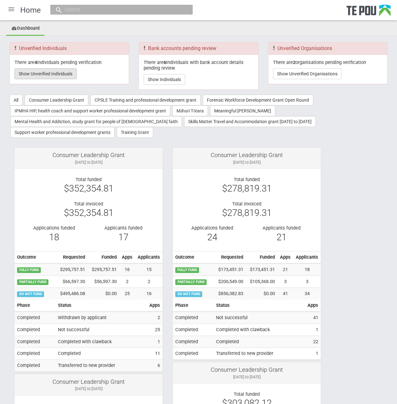
click at [63, 73] on button "Show Unverified Individuals" at bounding box center [46, 73] width 62 height 11
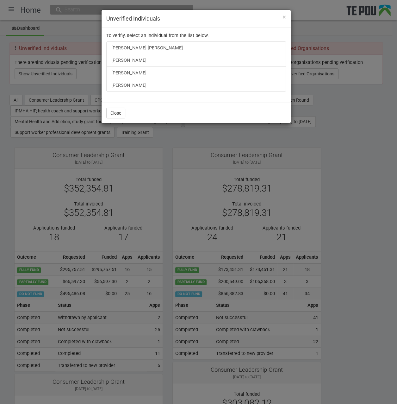
click at [57, 96] on div "× Unverified Individuals To verifiy, select an individual from the list below. …" at bounding box center [198, 202] width 397 height 404
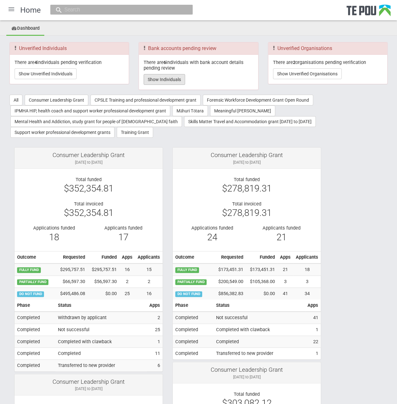
click at [154, 81] on button "Show Individuals" at bounding box center [164, 79] width 41 height 11
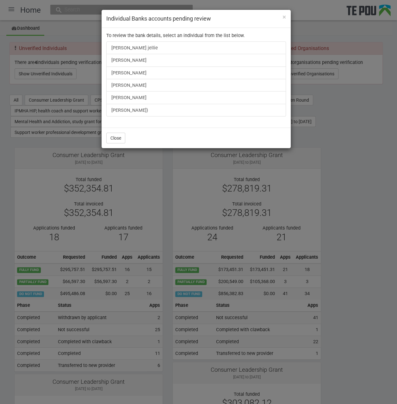
click at [81, 87] on div "× Individual Banks accounts pending review To review the bank details, select a…" at bounding box center [198, 202] width 397 height 404
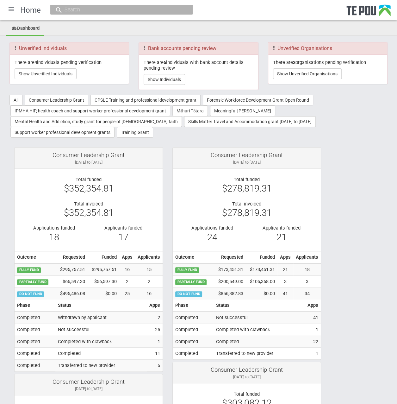
click at [222, 13] on div "Home" at bounding box center [198, 10] width 397 height 20
